Goal: Transaction & Acquisition: Purchase product/service

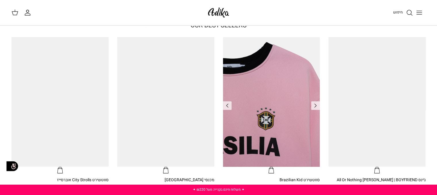
scroll to position [201, 0]
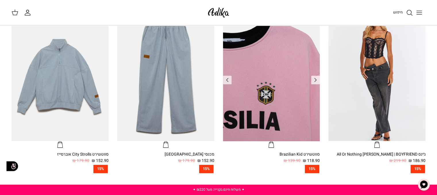
click at [299, 82] on img "סווטשירט Brazilian Kid" at bounding box center [271, 76] width 97 height 129
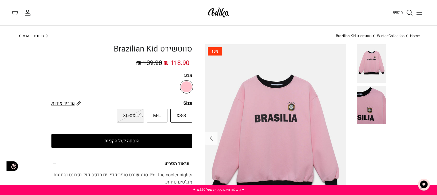
click at [368, 107] on img at bounding box center [371, 105] width 29 height 38
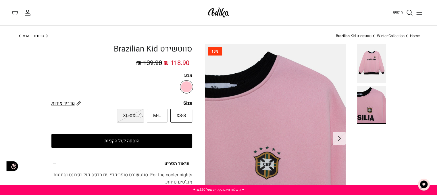
click at [366, 68] on img at bounding box center [371, 63] width 29 height 38
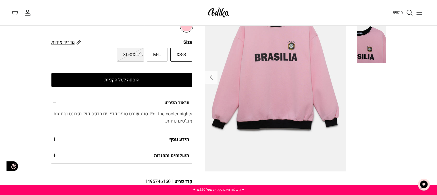
scroll to position [67, 0]
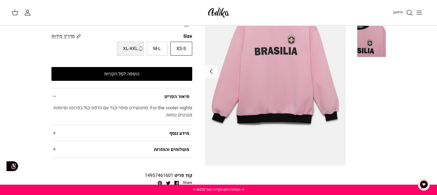
click at [162, 81] on div "סווטשירט Brazilian Kid 118.90 ₪ 139.90 ₪ צבע Size מדריך מידות מידות Adika מידה …" at bounding box center [121, 81] width 141 height 209
click at [157, 77] on button "הוספה לסל הקניות" at bounding box center [121, 74] width 141 height 14
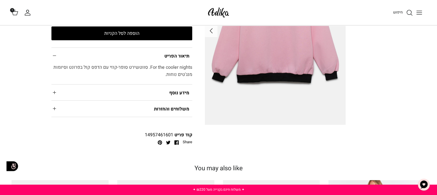
scroll to position [134, 0]
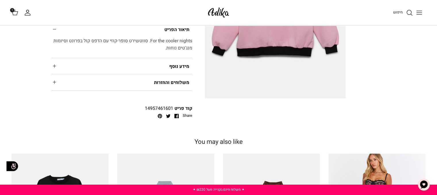
click at [16, 15] on polygon at bounding box center [15, 13] width 6 height 3
